Goal: Task Accomplishment & Management: Use online tool/utility

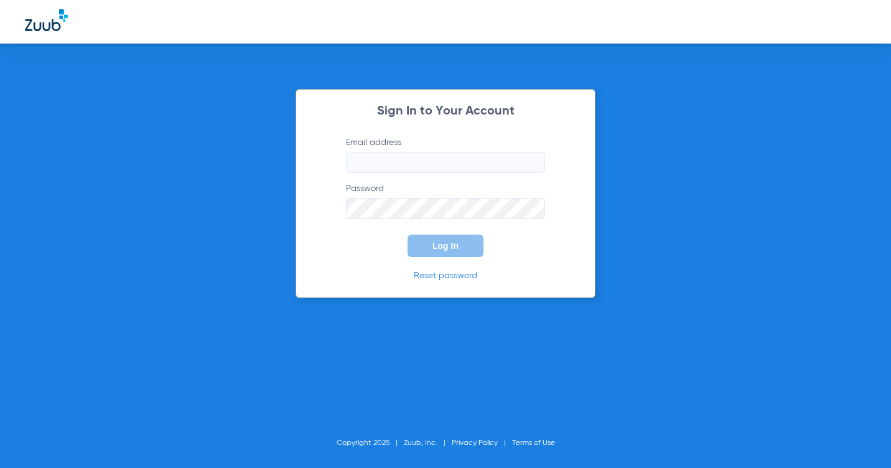
type input "[EMAIL_ADDRESS][DOMAIN_NAME]"
click at [469, 250] on button "Log In" at bounding box center [446, 246] width 76 height 22
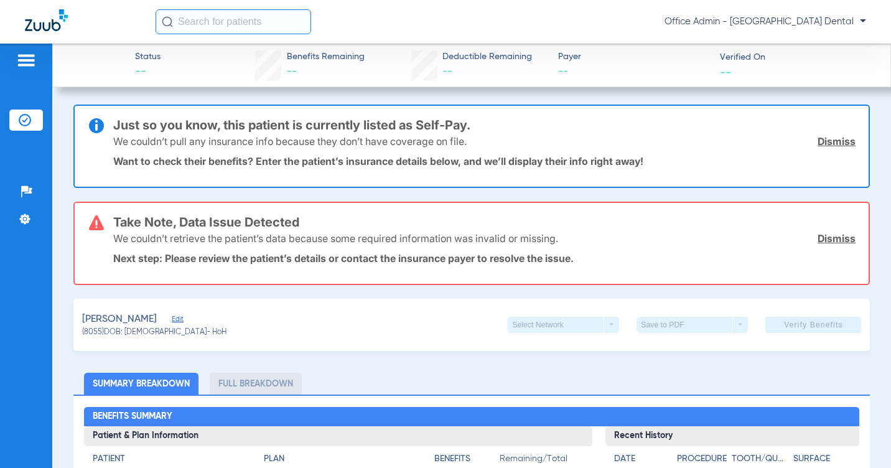
click at [21, 122] on img at bounding box center [25, 120] width 12 height 12
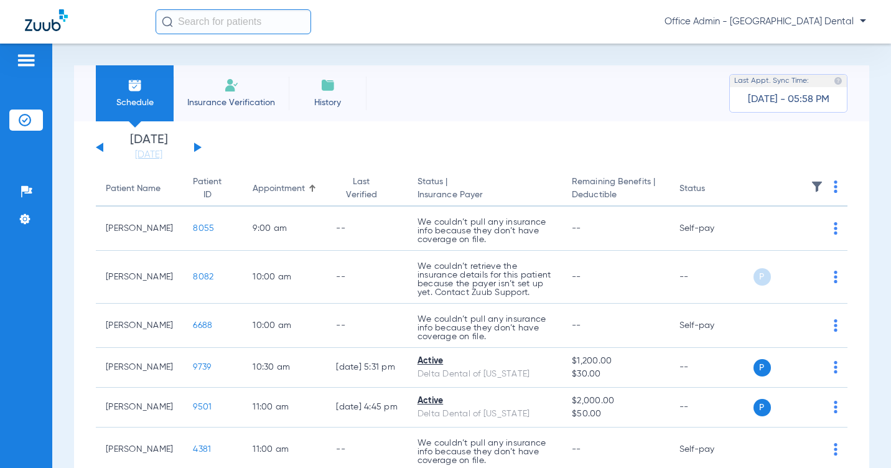
click at [198, 148] on button at bounding box center [197, 146] width 7 height 9
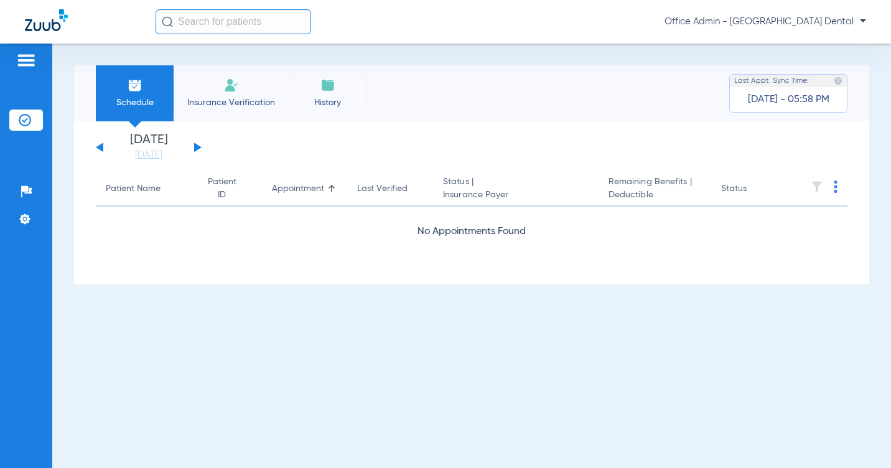
click at [198, 148] on button at bounding box center [197, 146] width 7 height 9
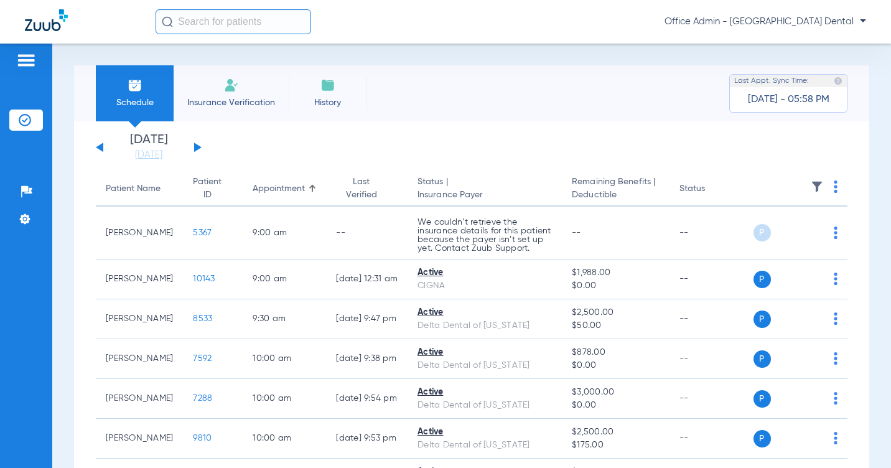
click at [871, 172] on div "Schedule Insurance Verification History Last Appt. Sync Time: [DATE] - 05:58 PM…" at bounding box center [471, 256] width 839 height 424
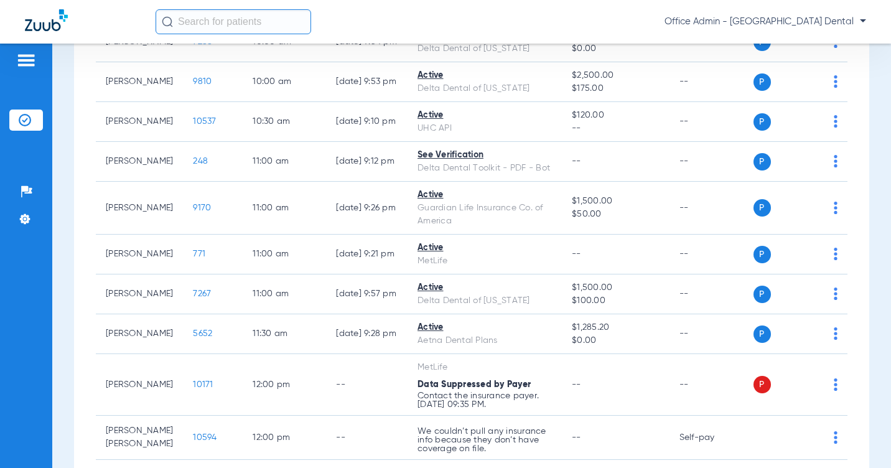
scroll to position [361, 0]
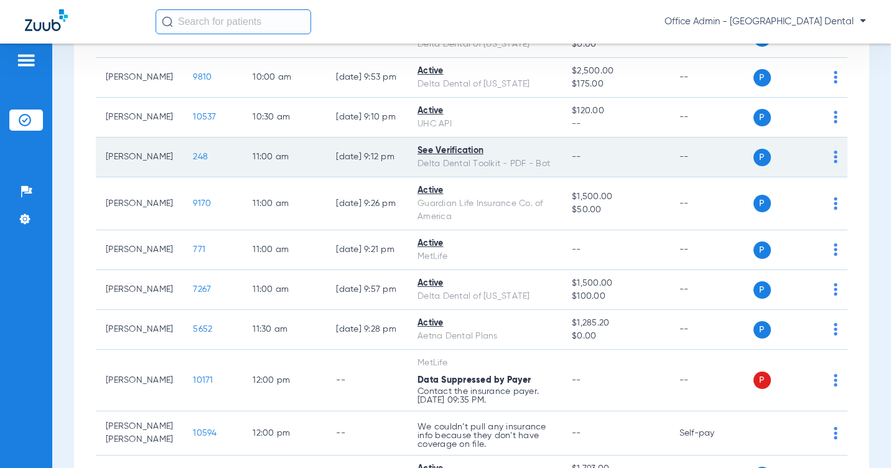
click at [445, 157] on div "See Verification" at bounding box center [485, 150] width 134 height 13
click at [834, 163] on img at bounding box center [836, 157] width 4 height 12
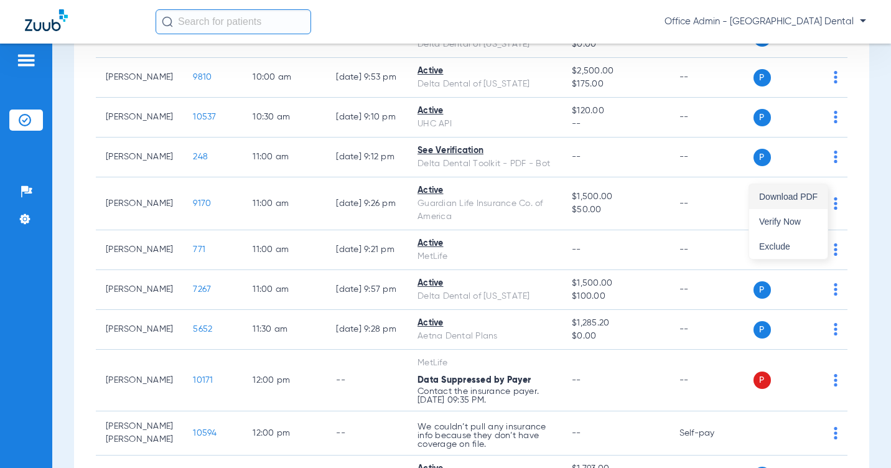
click at [810, 198] on span "Download PDF" at bounding box center [788, 196] width 58 height 9
